Goal: Transaction & Acquisition: Purchase product/service

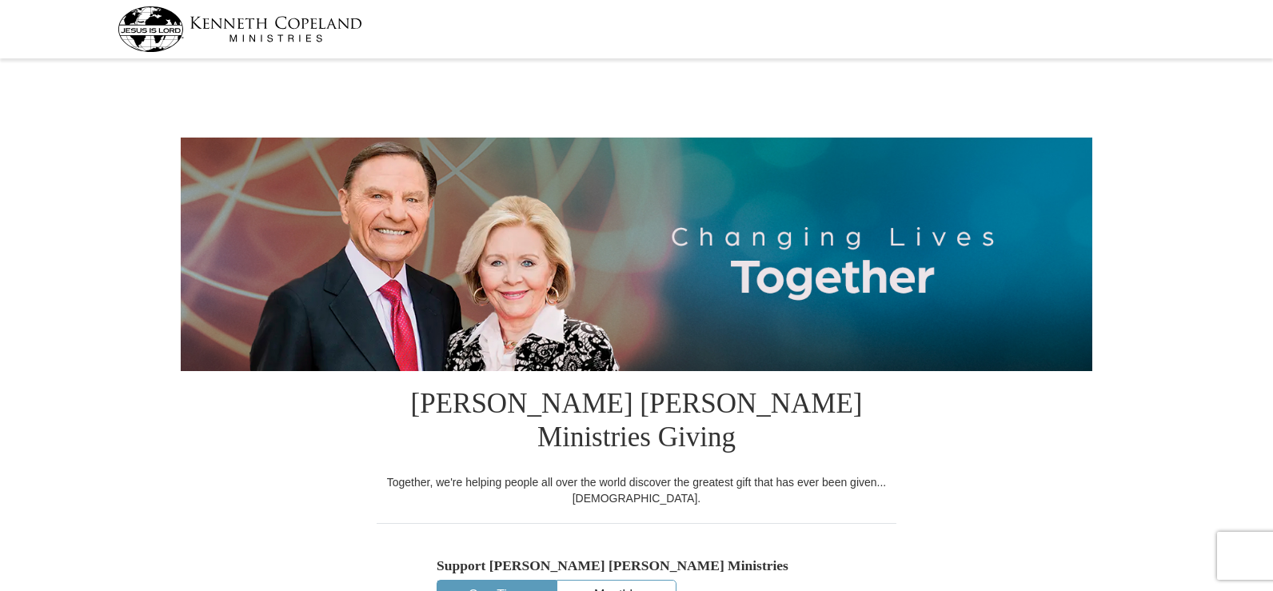
select select "AL"
click at [0, 0] on input "Other" at bounding box center [0, 0] width 0 height 0
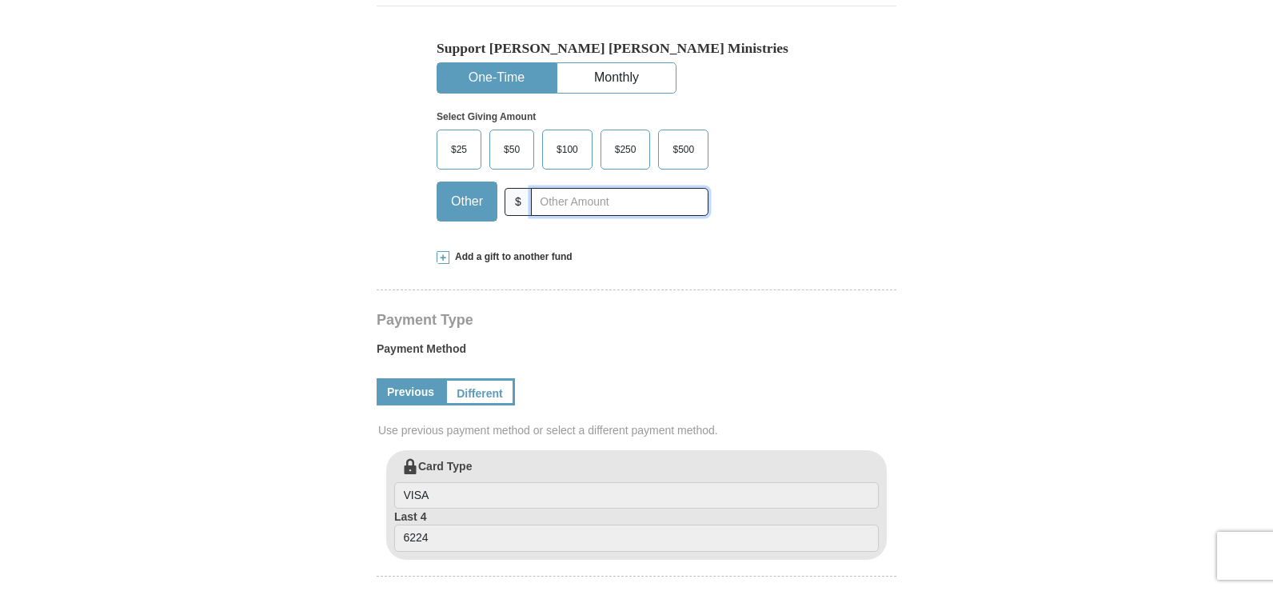
click at [563, 188] on input "text" at bounding box center [620, 202] width 178 height 28
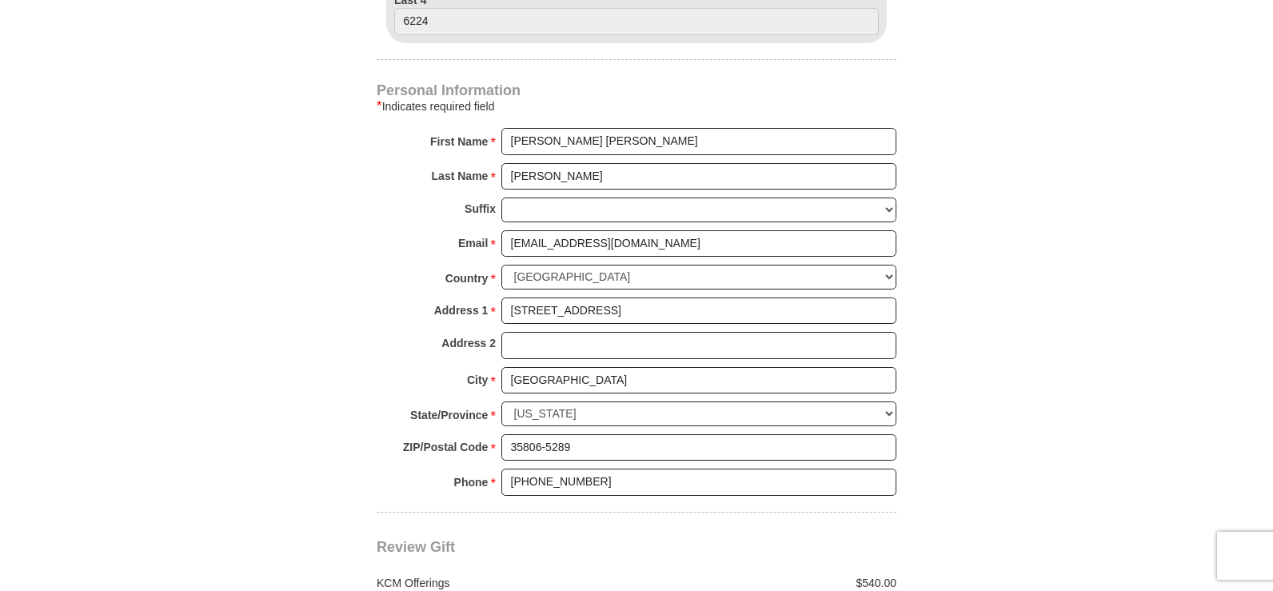
type input "540.00"
click at [719, 297] on input "[STREET_ADDRESS]" at bounding box center [698, 310] width 395 height 27
type input "1"
type input "[STREET_ADDRESS]"
type input "35811"
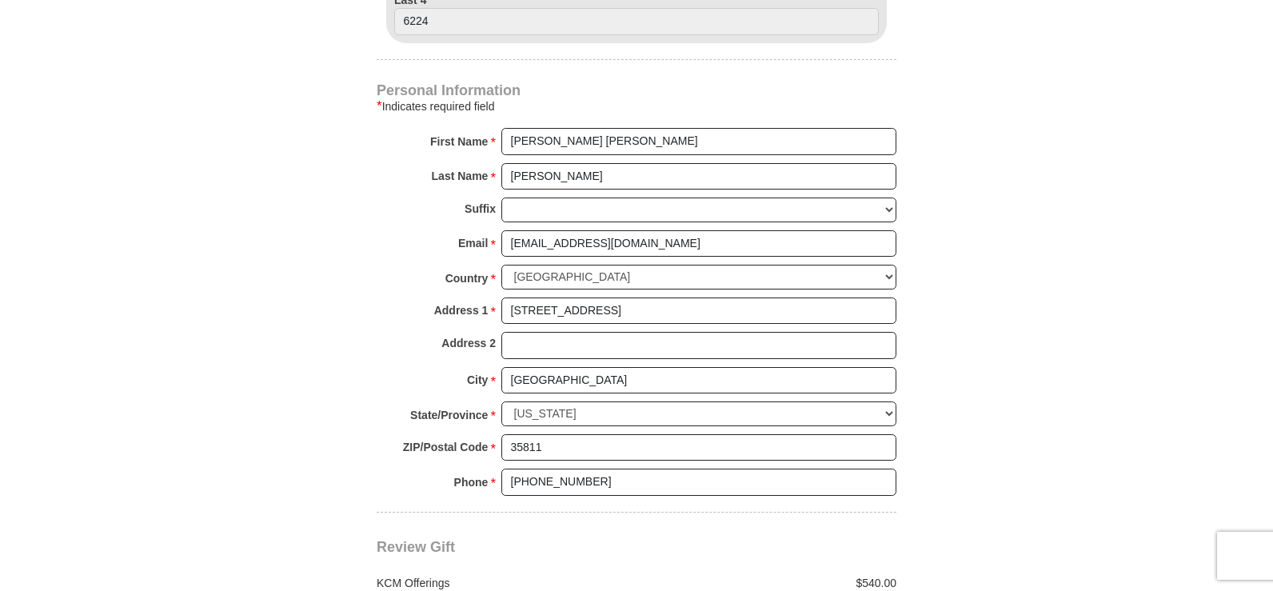
click at [1098, 381] on body "[PERSON_NAME] [PERSON_NAME] Ministries Giving Together, we're helping people al…" at bounding box center [636, 400] width 1273 height 2868
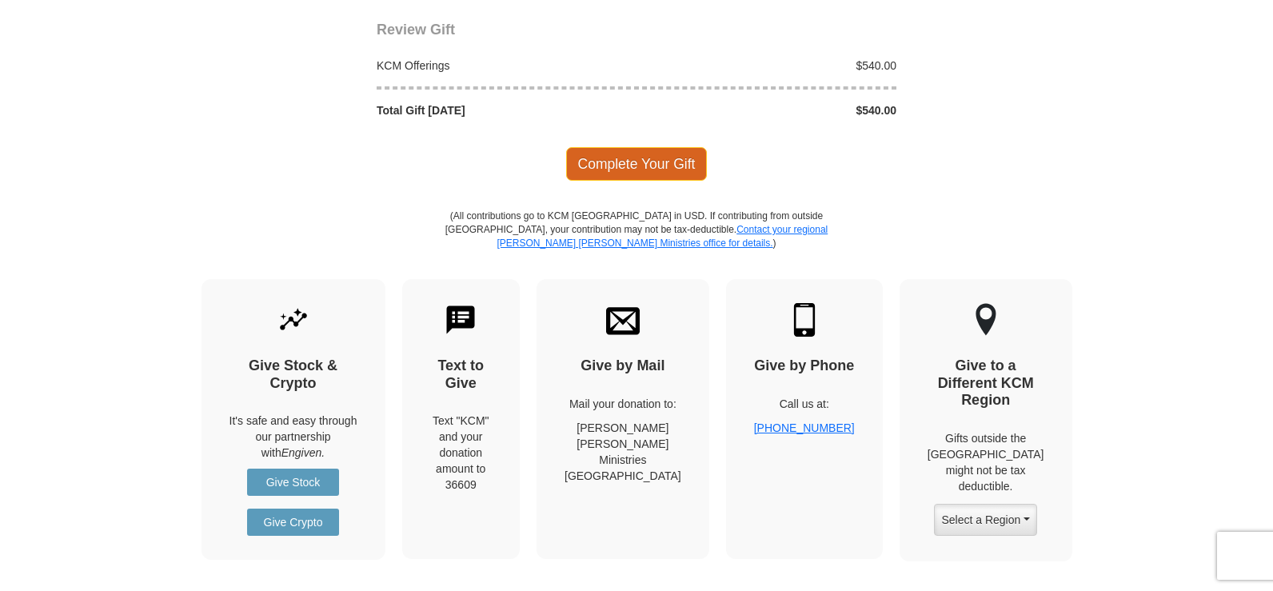
click at [654, 147] on span "Complete Your Gift" at bounding box center [637, 164] width 142 height 34
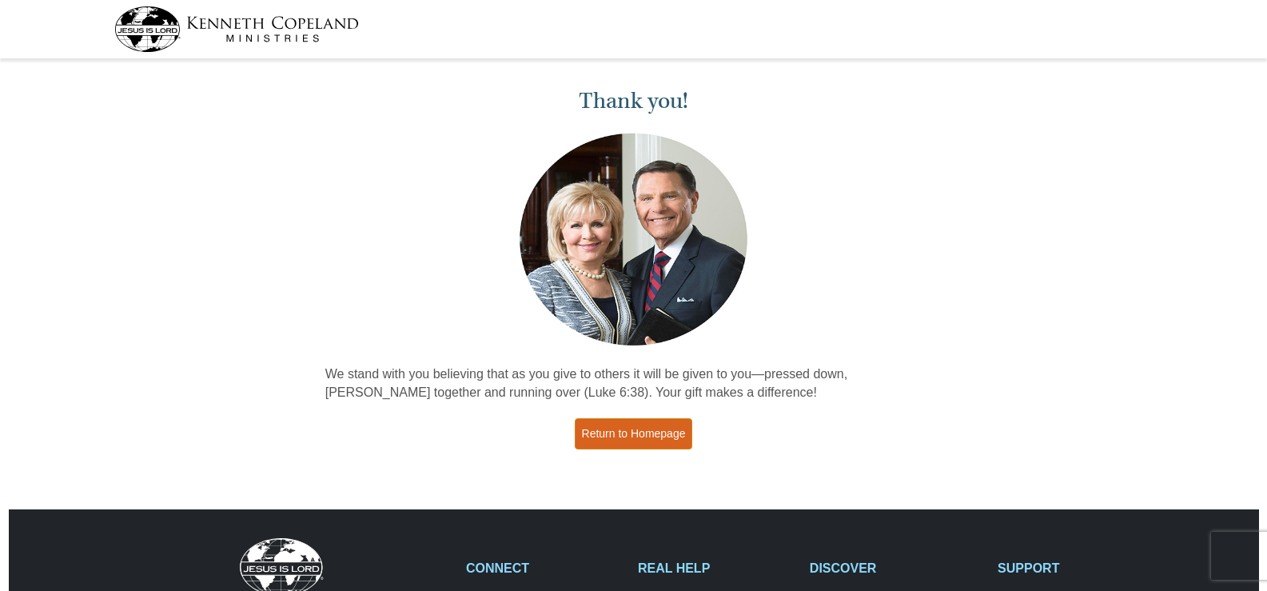
click at [625, 440] on link "Return to Homepage" at bounding box center [634, 433] width 118 height 31
